Goal: Information Seeking & Learning: Learn about a topic

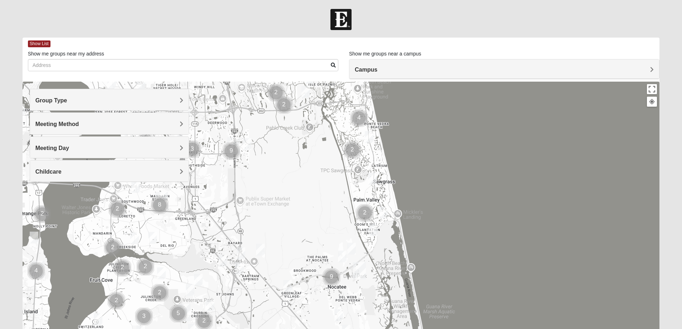
drag, startPoint x: 357, startPoint y: 295, endPoint x: 325, endPoint y: 137, distance: 160.6
click at [325, 137] on div at bounding box center [341, 225] width 637 height 286
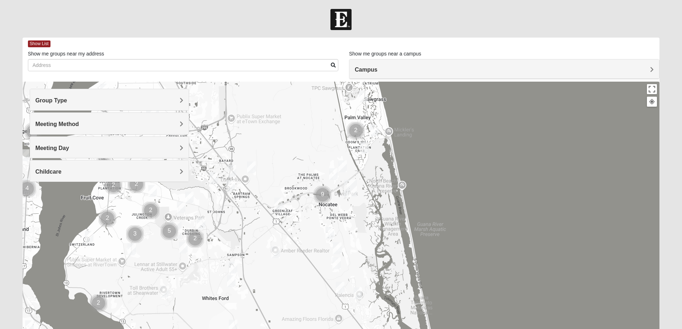
drag, startPoint x: 320, startPoint y: 239, endPoint x: 310, endPoint y: 155, distance: 84.7
click at [310, 155] on div at bounding box center [341, 225] width 637 height 286
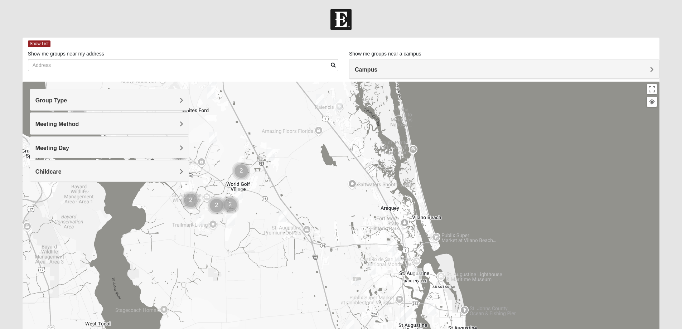
drag, startPoint x: 320, startPoint y: 291, endPoint x: 300, endPoint y: 114, distance: 178.4
click at [300, 114] on div at bounding box center [341, 225] width 637 height 286
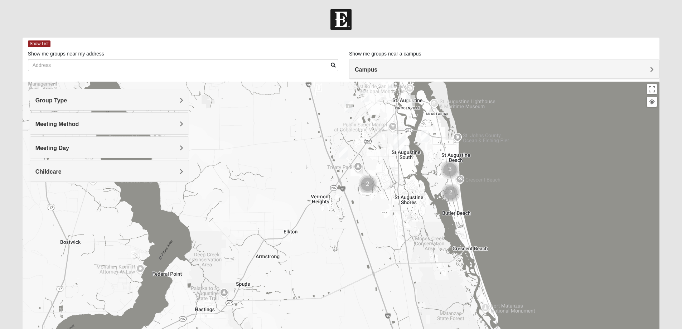
drag, startPoint x: 332, startPoint y: 259, endPoint x: 325, endPoint y: 84, distance: 175.6
click at [325, 84] on div at bounding box center [341, 225] width 637 height 286
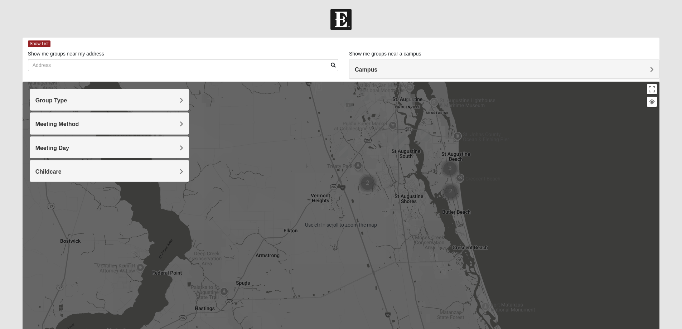
click at [365, 182] on img "Cluster of 2 groups" at bounding box center [368, 183] width 18 height 18
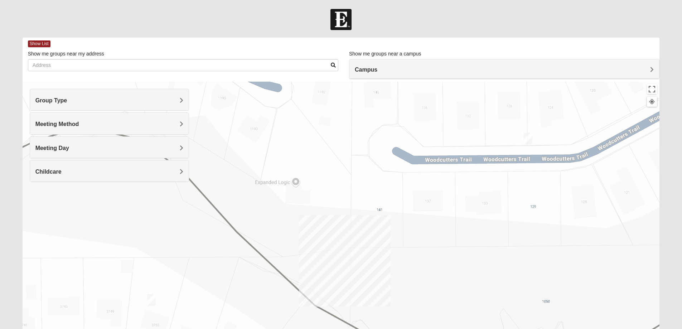
click at [528, 137] on img "Womens Lee 32086" at bounding box center [528, 139] width 9 height 12
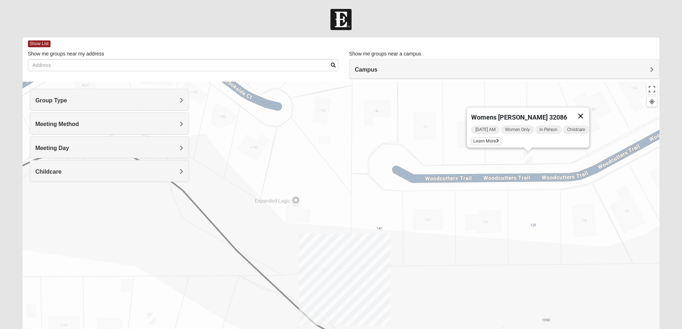
click at [583, 112] on button "Close" at bounding box center [580, 115] width 17 height 17
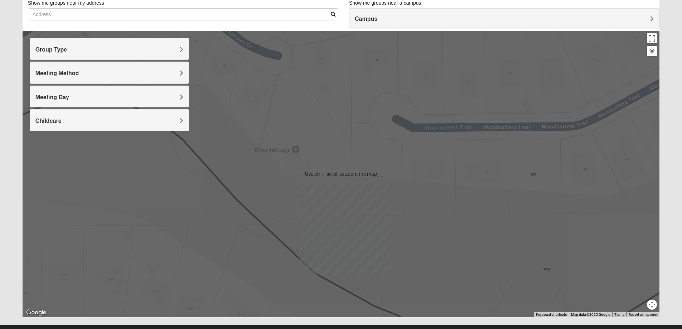
scroll to position [65, 0]
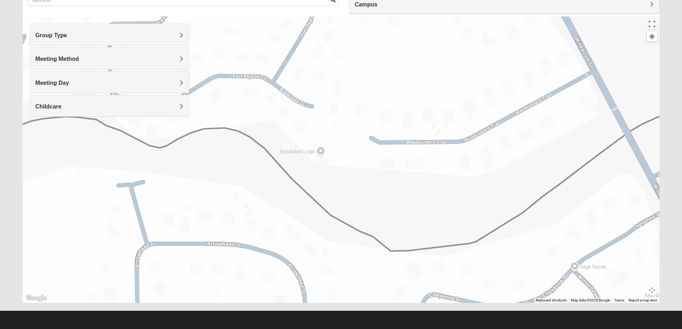
click at [250, 208] on img "Mixed McClellan 32086" at bounding box center [248, 210] width 9 height 12
click at [204, 190] on span "Learn More" at bounding box center [203, 194] width 30 height 8
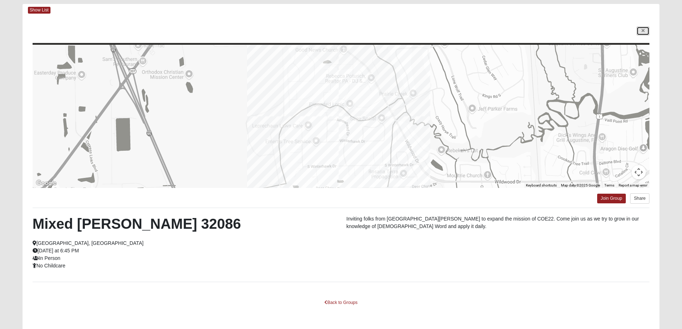
click at [640, 31] on link at bounding box center [643, 30] width 13 height 9
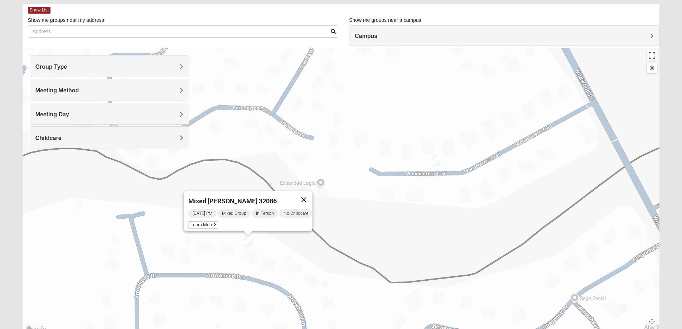
click at [308, 195] on button "Close" at bounding box center [303, 199] width 17 height 17
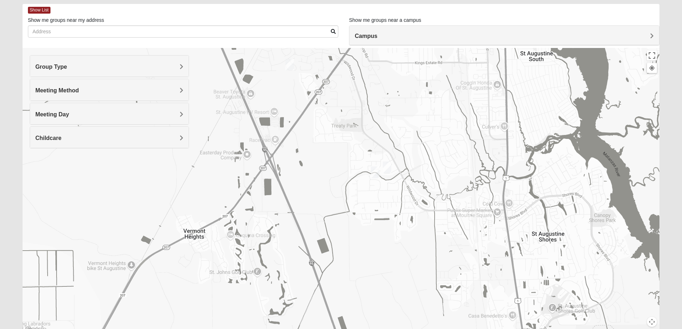
click at [291, 62] on img "Mixed Noteware 32084" at bounding box center [289, 65] width 9 height 12
